Goal: Check status: Verify the current state of an ongoing process or item

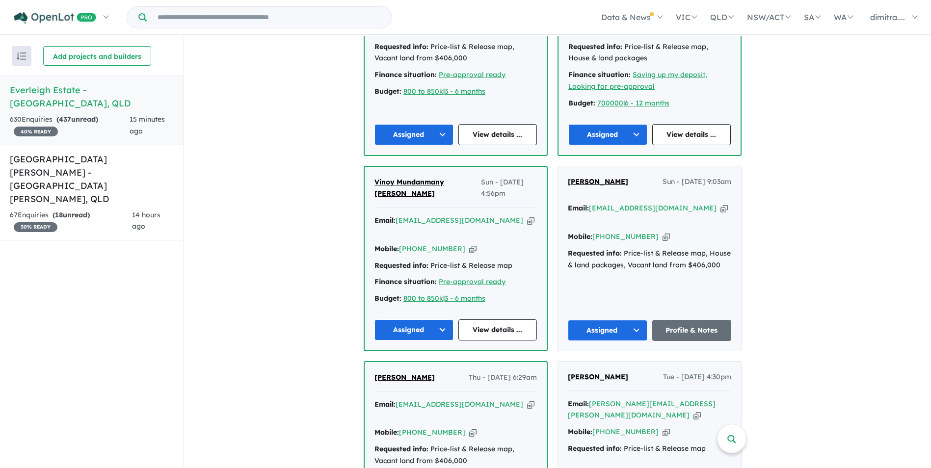
scroll to position [638, 0]
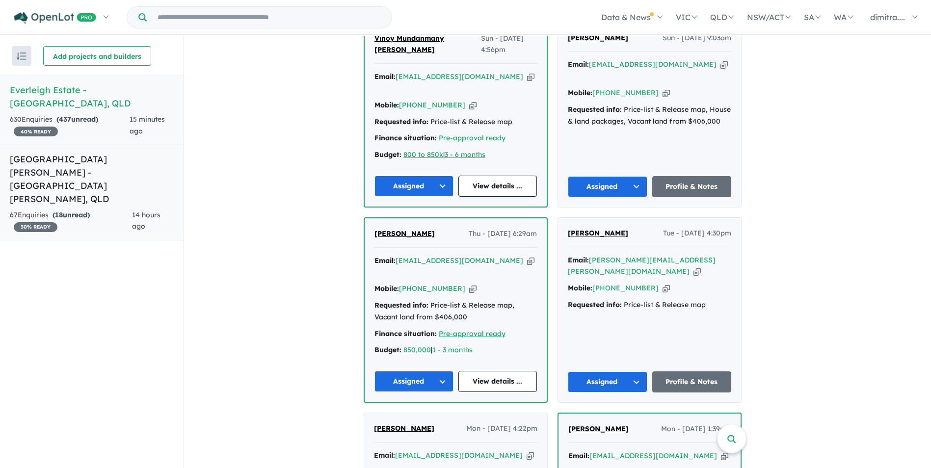
click at [136, 211] on span "14 hours ago" at bounding box center [146, 221] width 28 height 21
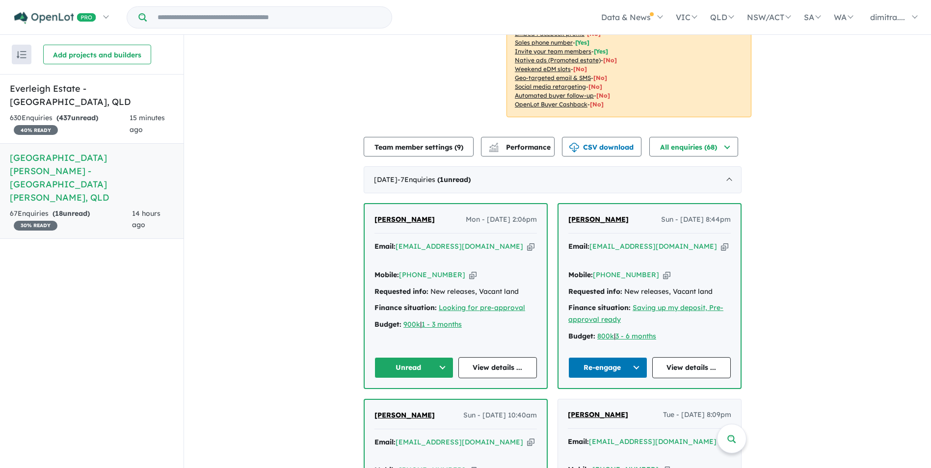
scroll to position [239, 0]
click at [492, 357] on link "View details ..." at bounding box center [497, 367] width 79 height 21
click at [499, 357] on link "View details ..." at bounding box center [497, 367] width 79 height 21
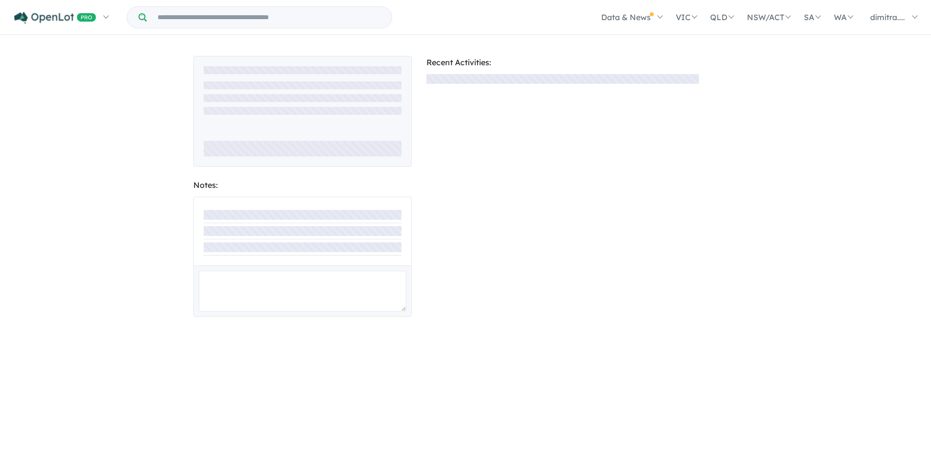
scroll to position [1, 0]
